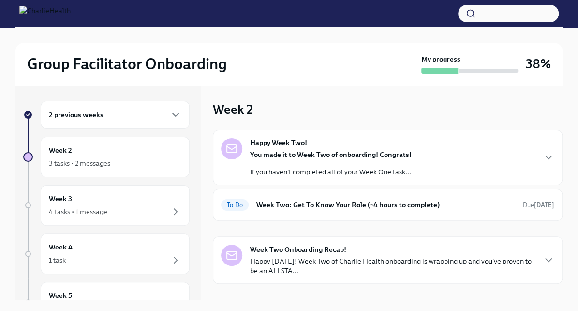
click at [148, 122] on div "2 previous weeks" at bounding box center [115, 115] width 149 height 28
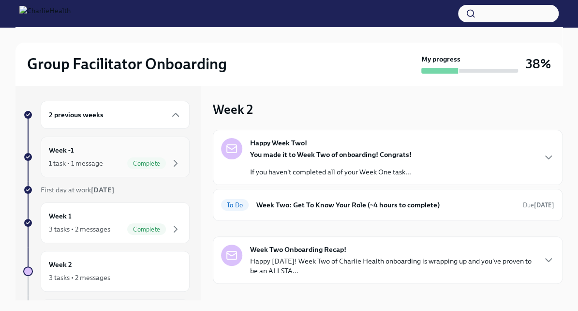
click at [130, 160] on span "Complete" at bounding box center [146, 163] width 39 height 7
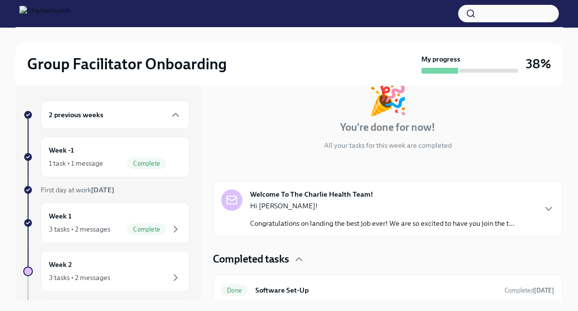
scroll to position [68, 0]
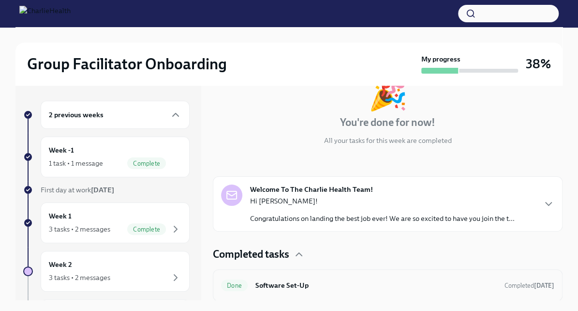
click at [285, 280] on h6 "Software Set-Up" at bounding box center [377, 285] width 242 height 11
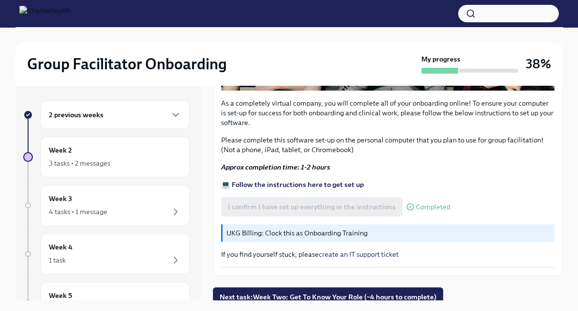
scroll to position [321, 0]
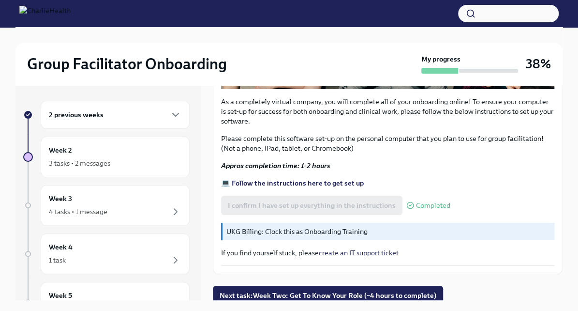
click at [150, 116] on div "2 previous weeks" at bounding box center [115, 115] width 133 height 12
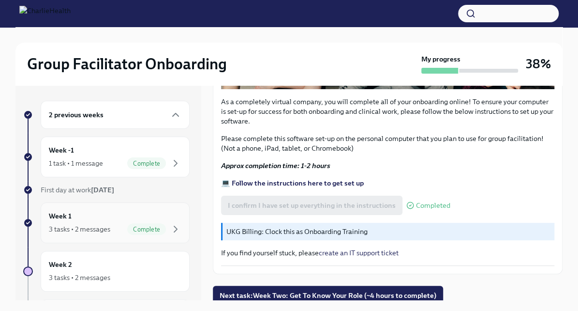
click at [117, 227] on div "3 tasks • 2 messages Complete" at bounding box center [115, 229] width 133 height 12
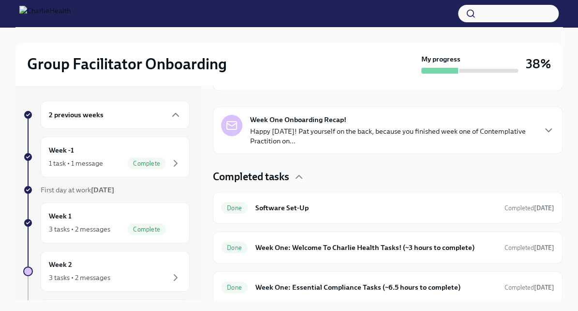
scroll to position [201, 0]
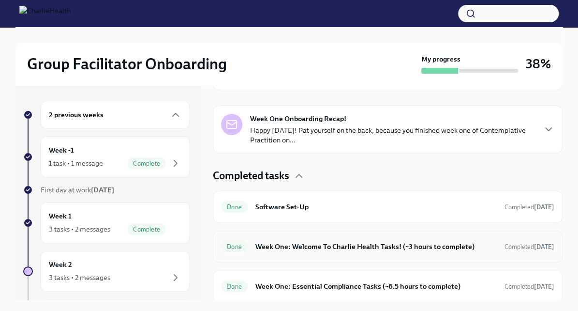
click at [279, 239] on div "Done Week One: Welcome To Charlie Health Tasks! (~3 hours to complete) Complete…" at bounding box center [387, 246] width 333 height 15
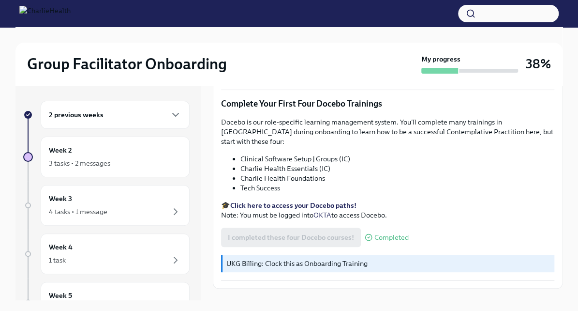
scroll to position [1257, 0]
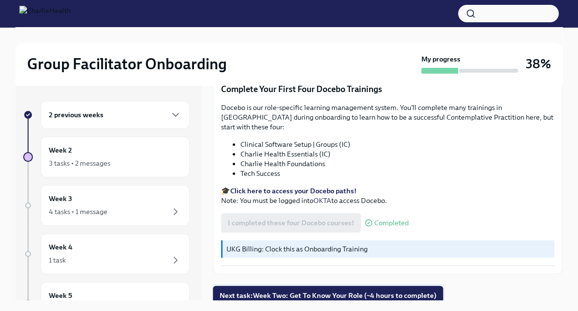
click at [272, 290] on span "Next task : Week Two: Get To Know Your Role (~4 hours to complete)" at bounding box center [328, 295] width 217 height 10
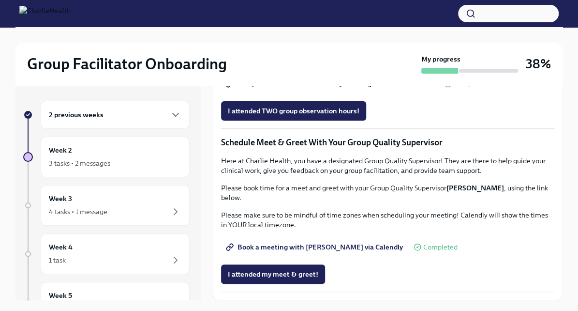
click at [152, 123] on div "2 previous weeks" at bounding box center [115, 115] width 149 height 28
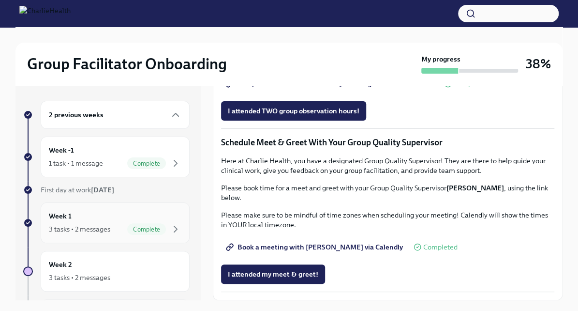
click at [123, 218] on div "Week 1 3 tasks • 2 messages Complete" at bounding box center [115, 223] width 133 height 24
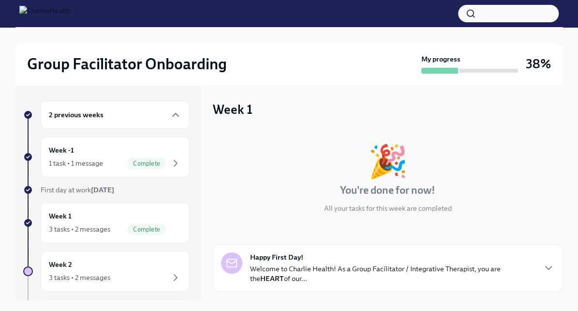
click at [123, 218] on div "Week 1 3 tasks • 2 messages Complete" at bounding box center [115, 223] width 133 height 24
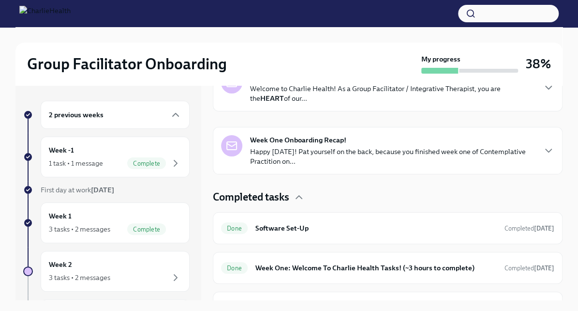
scroll to position [201, 0]
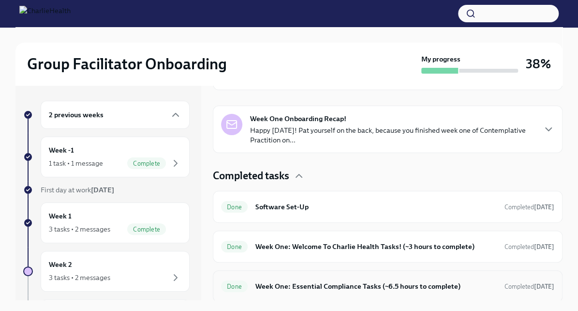
click at [278, 278] on div "Done Week One: Essential Compliance Tasks (~6.5 hours to complete) Completed [D…" at bounding box center [387, 285] width 333 height 15
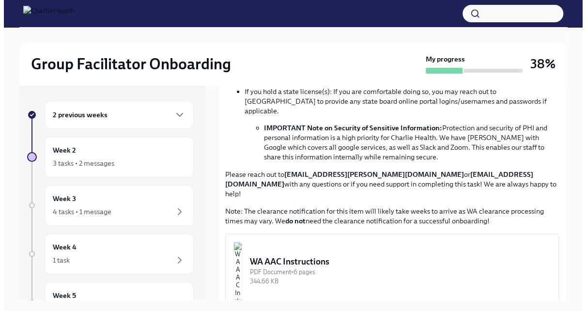
scroll to position [668, 0]
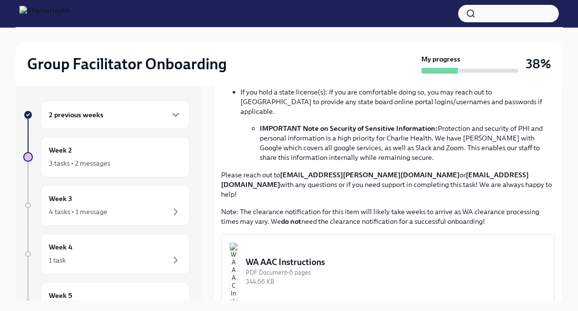
click at [313, 256] on div "WA AAC Instructions" at bounding box center [396, 262] width 301 height 12
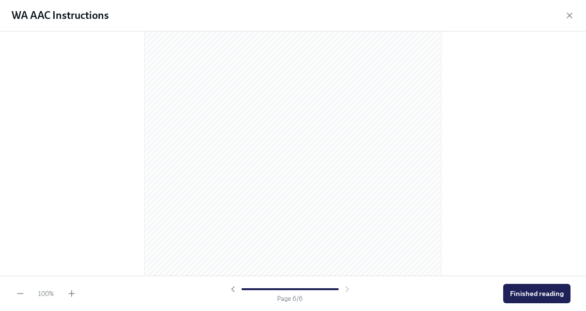
scroll to position [2115, 0]
